Goal: Obtain resource: Download file/media

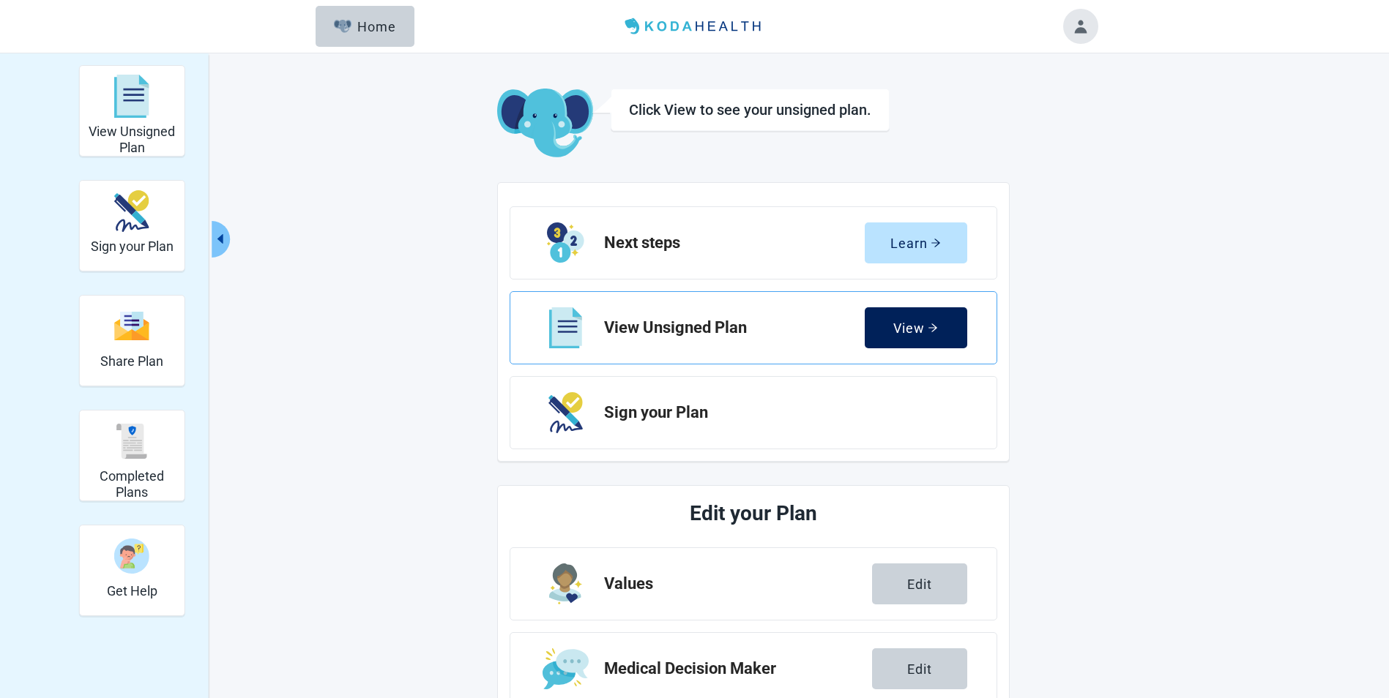
click at [897, 325] on div "View" at bounding box center [915, 328] width 45 height 15
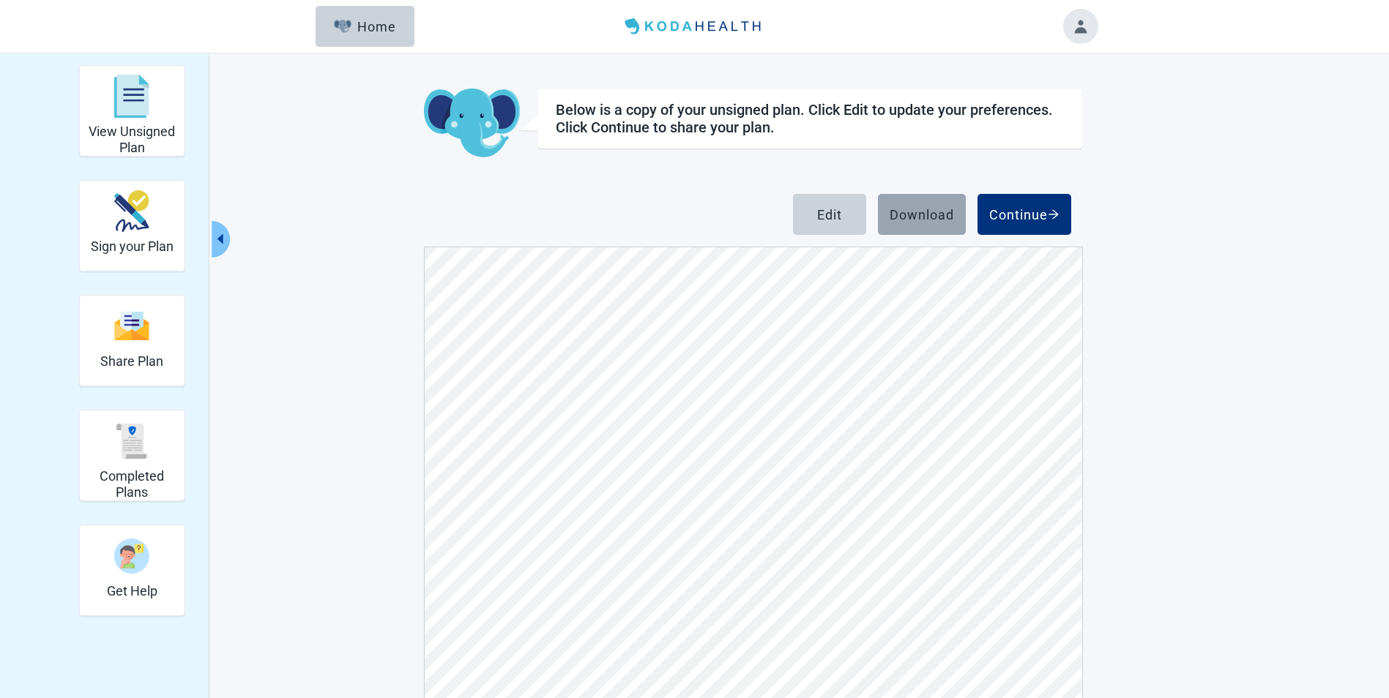
click at [900, 211] on div "Download" at bounding box center [921, 214] width 64 height 15
click at [381, 24] on div "Home" at bounding box center [365, 26] width 63 height 15
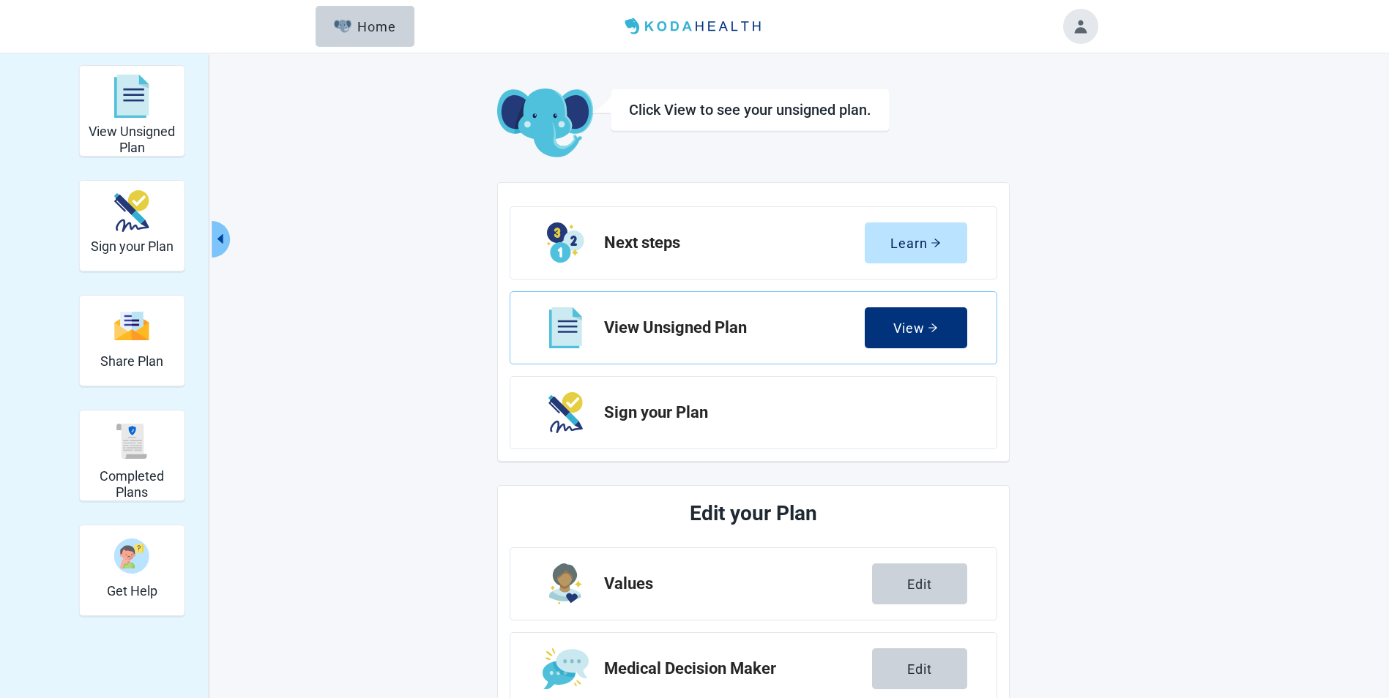
click at [1078, 25] on button "Toggle account menu" at bounding box center [1080, 26] width 35 height 35
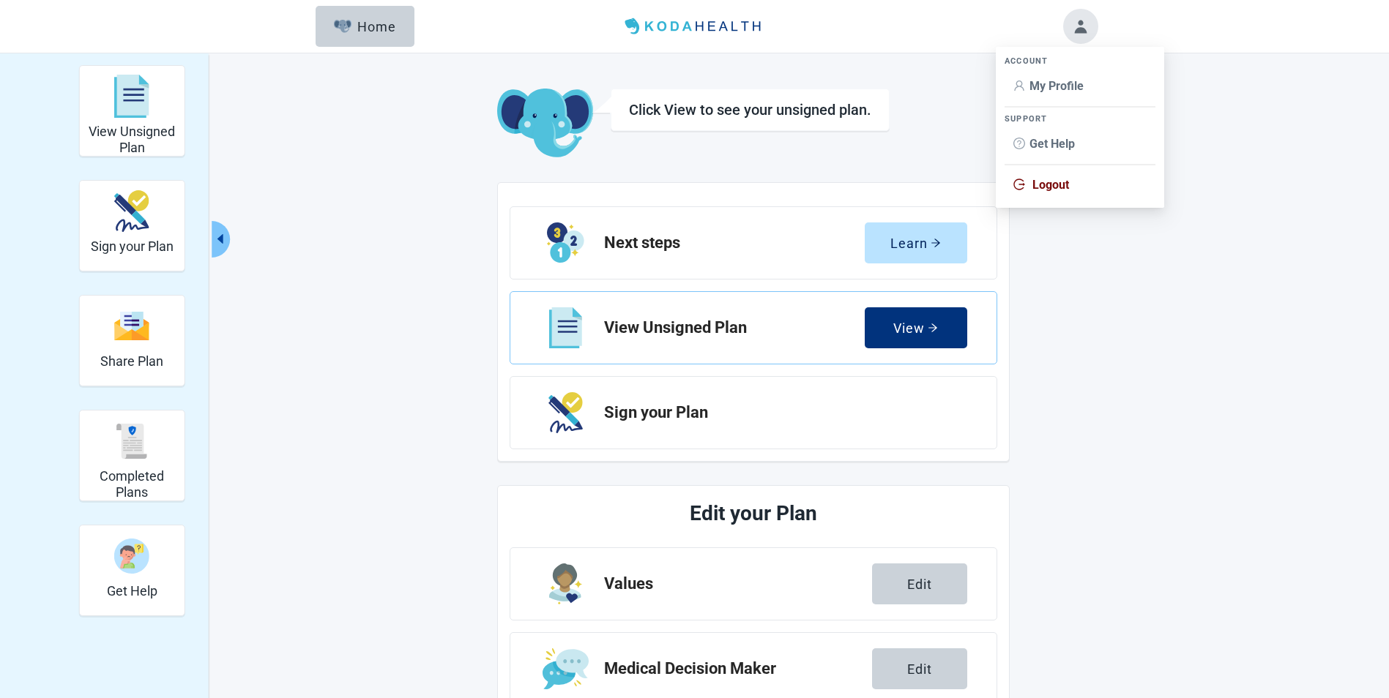
click at [1056, 181] on span "Logout" at bounding box center [1050, 185] width 37 height 14
